Goal: Task Accomplishment & Management: Manage account settings

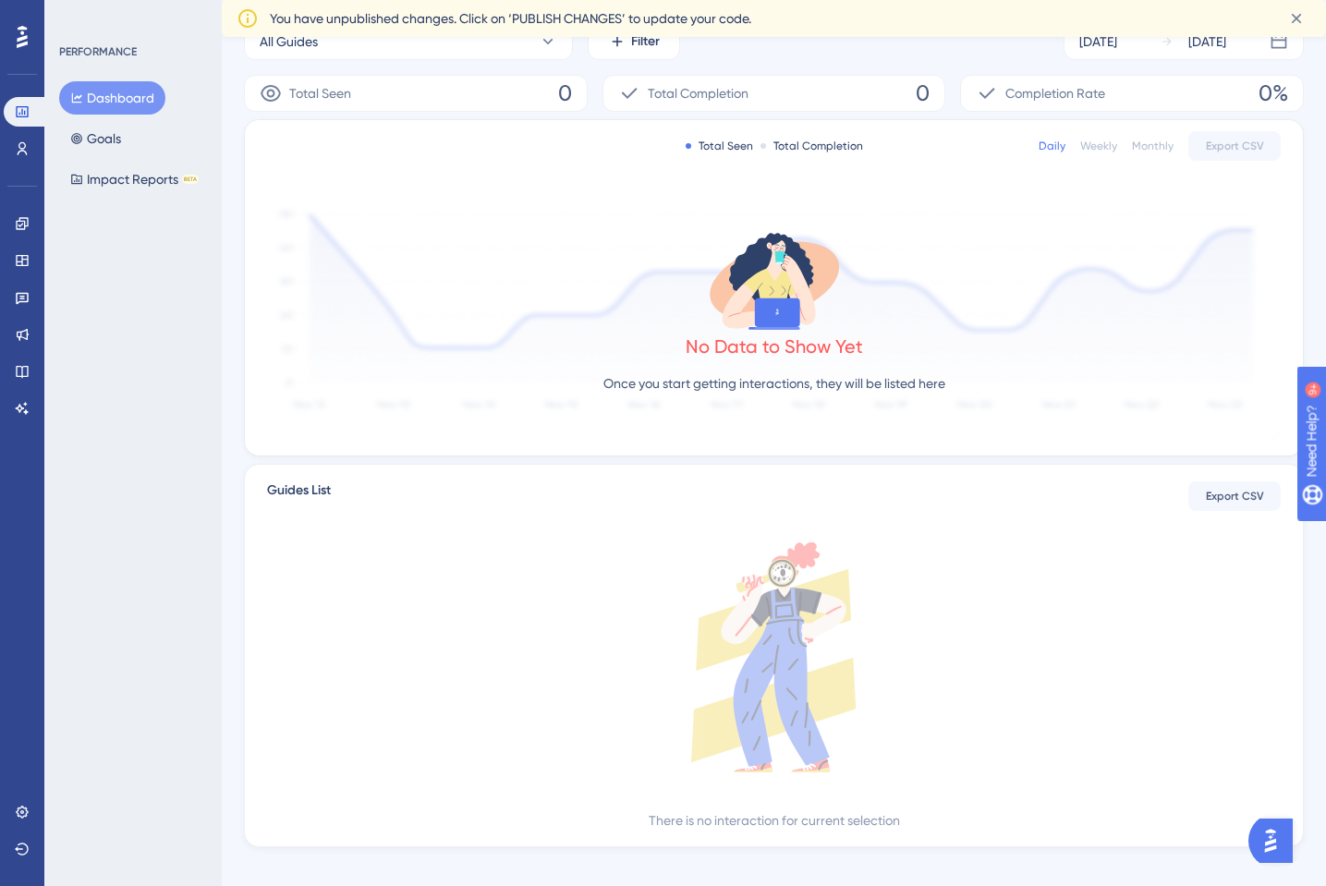
scroll to position [308, 0]
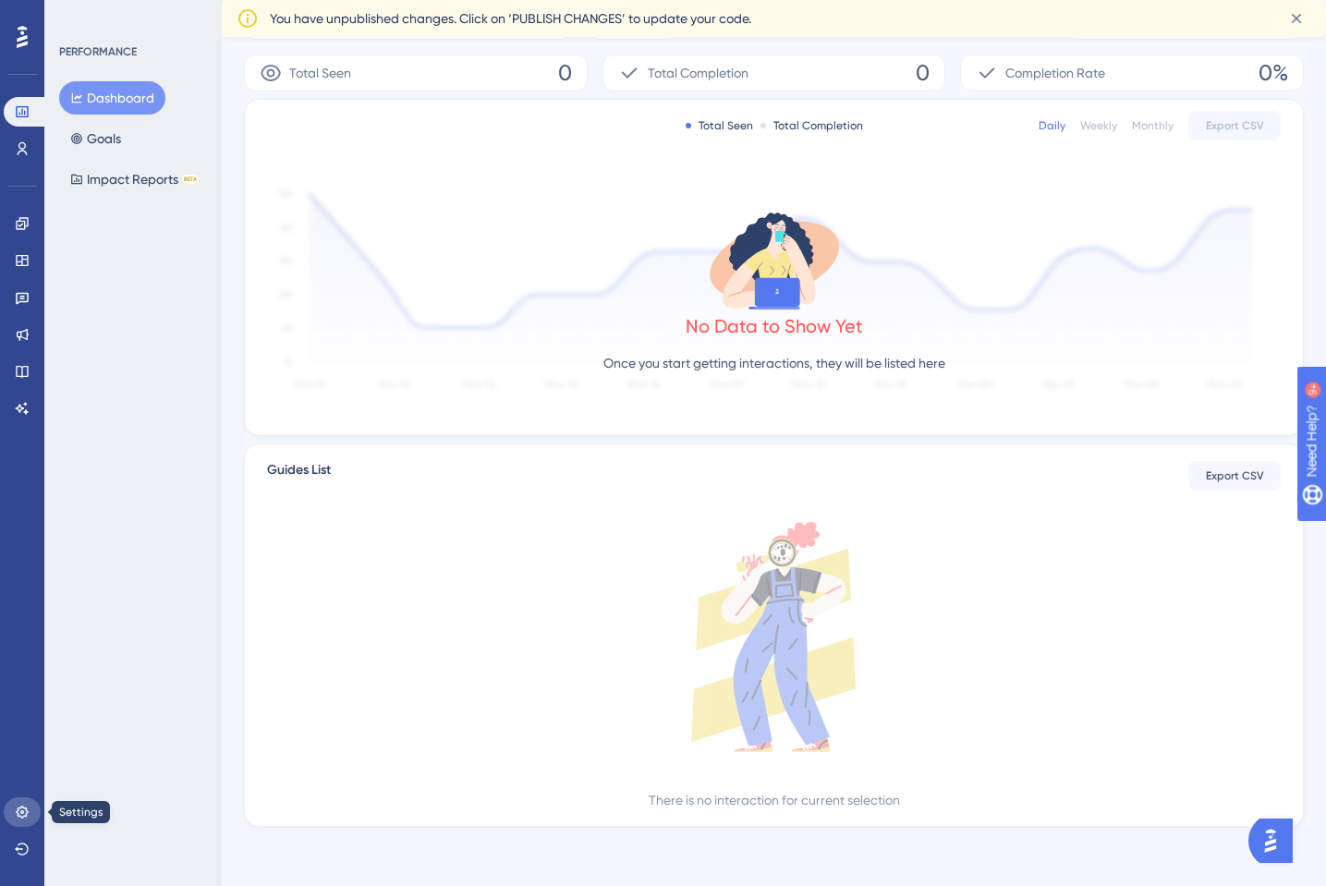
click at [21, 806] on icon at bounding box center [22, 812] width 15 height 15
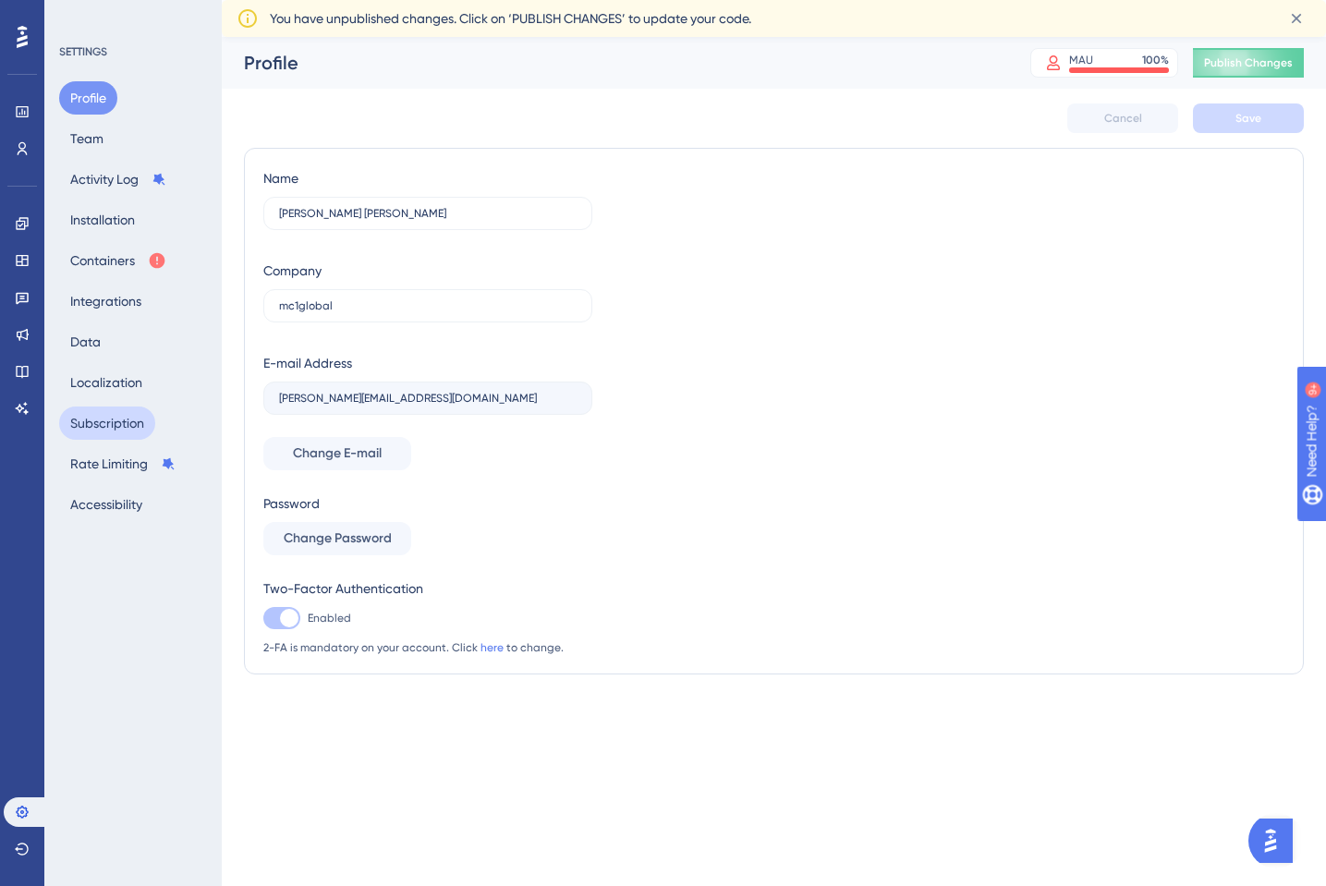
click at [114, 433] on button "Subscription" at bounding box center [107, 423] width 96 height 33
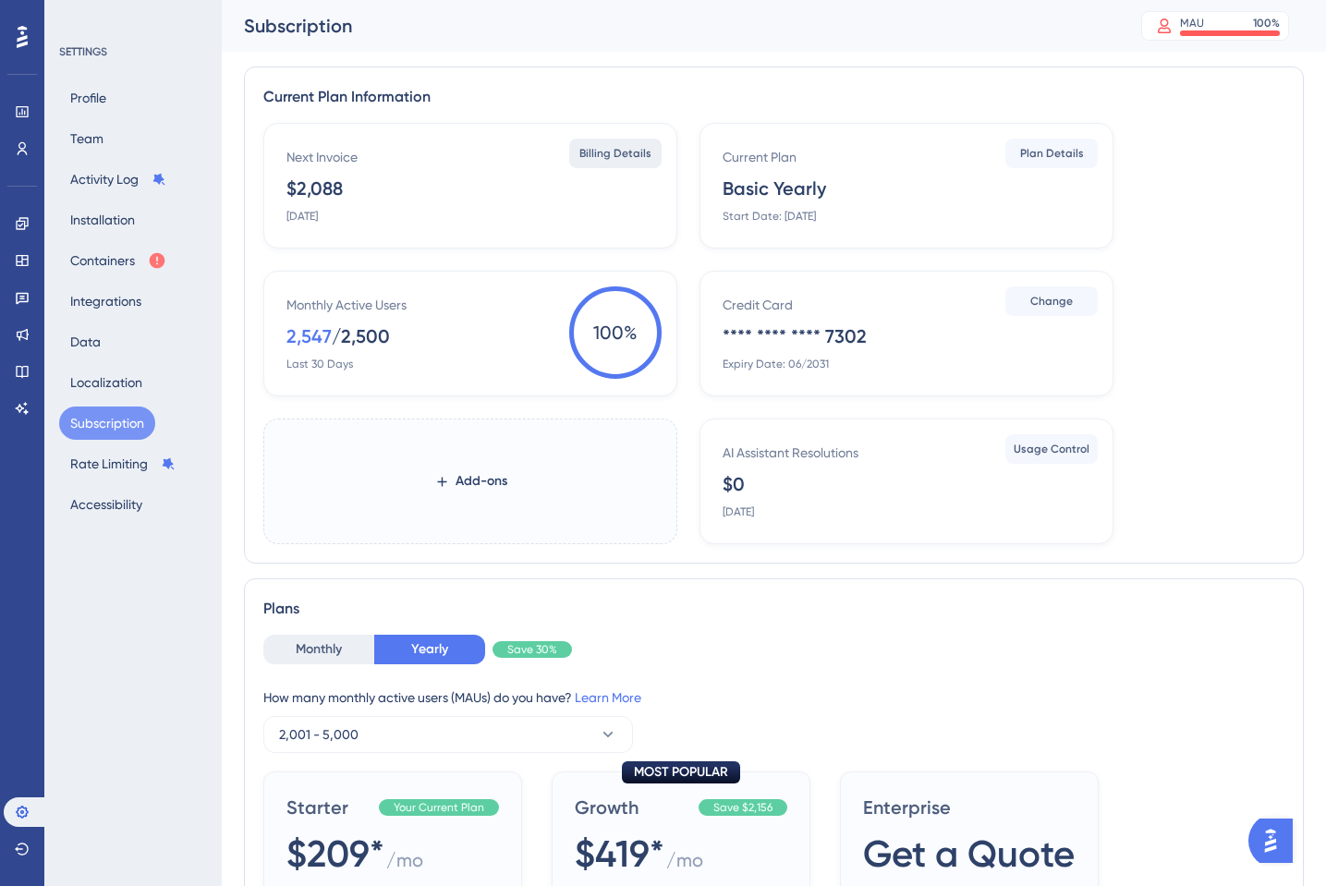
click at [603, 153] on span "Billing Details" at bounding box center [616, 153] width 72 height 15
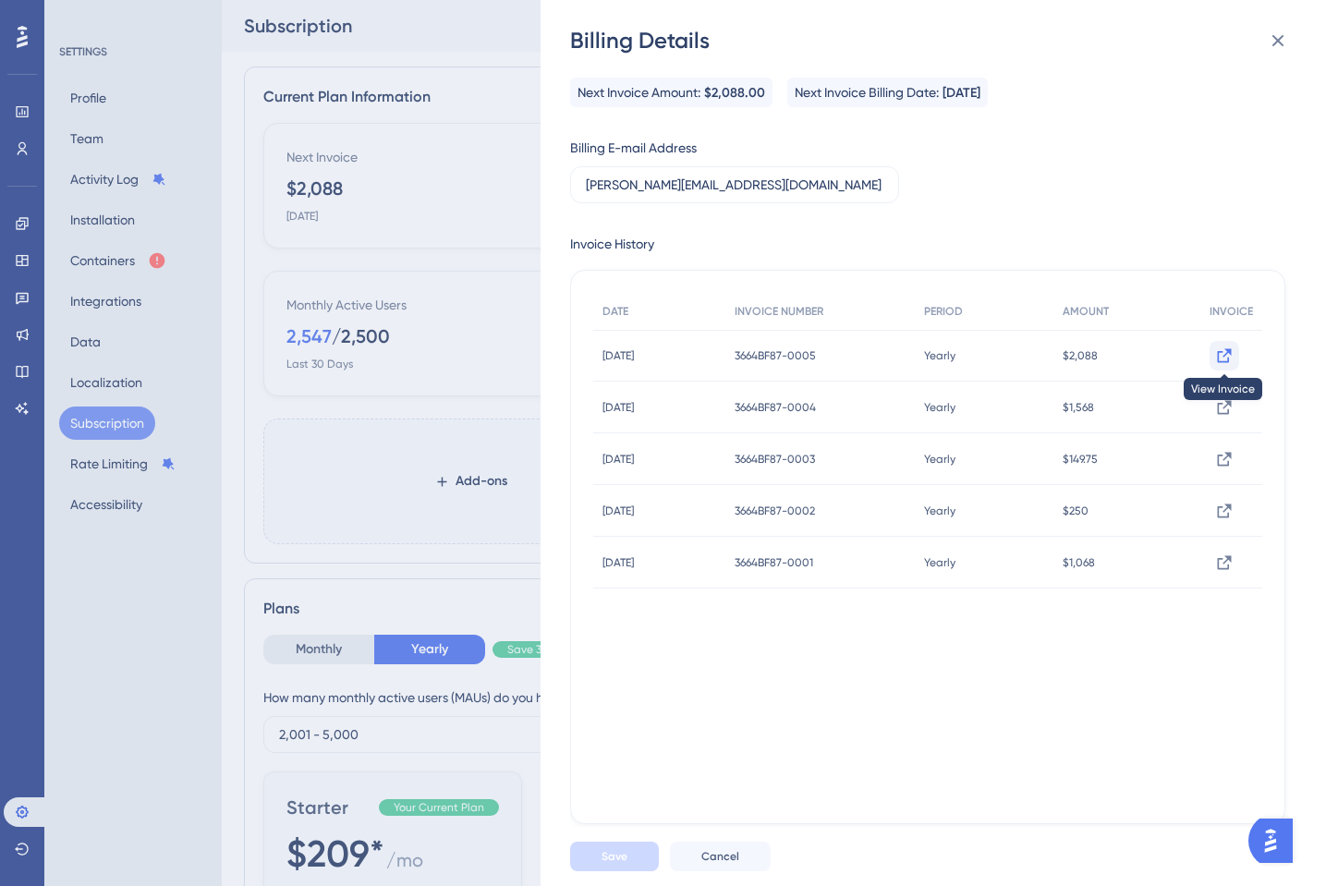
click at [1216, 353] on icon at bounding box center [1224, 356] width 18 height 18
click at [1272, 31] on icon at bounding box center [1278, 41] width 22 height 22
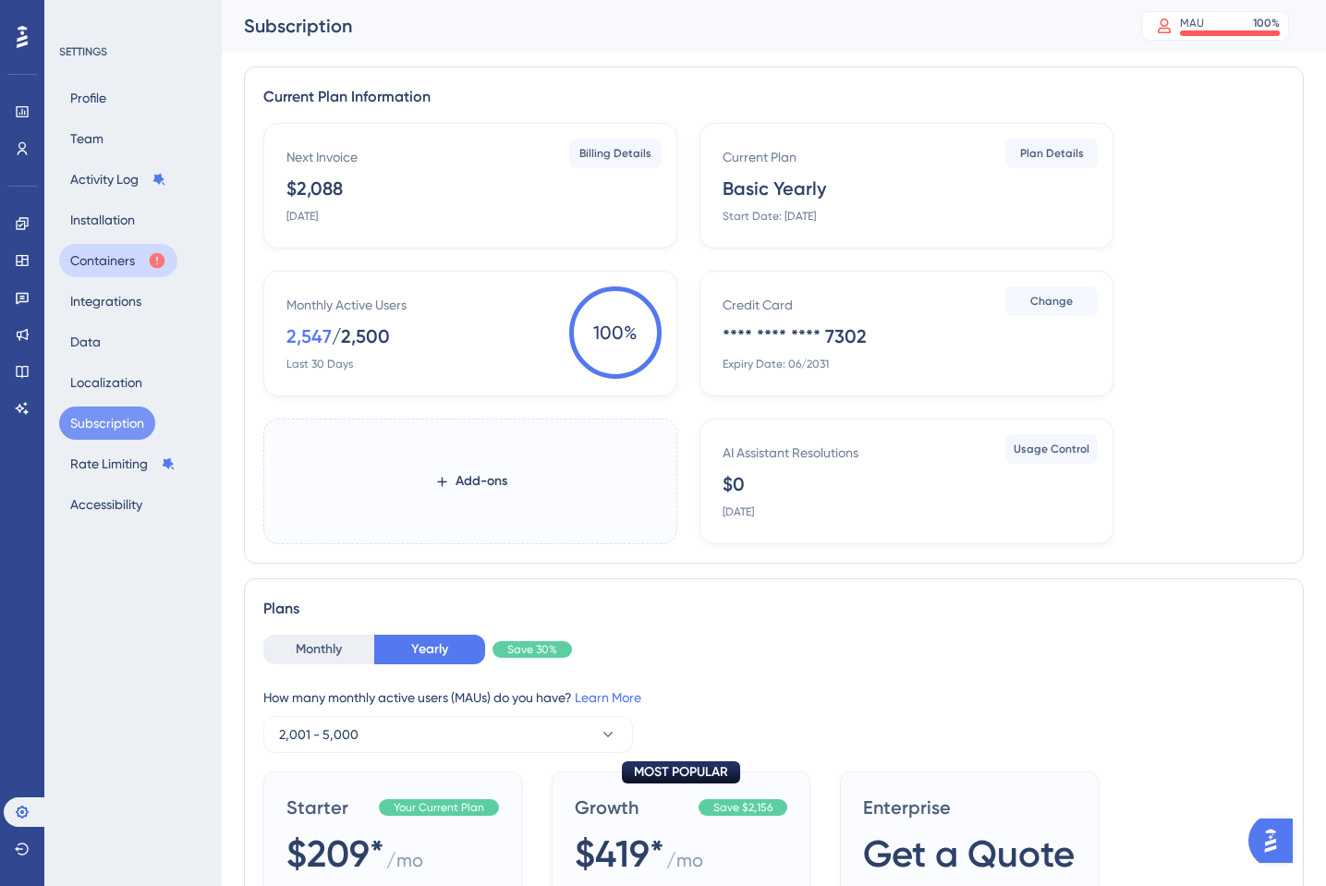
click at [92, 252] on button "Containers" at bounding box center [118, 260] width 118 height 33
